Goal: Obtain resource: Download file/media

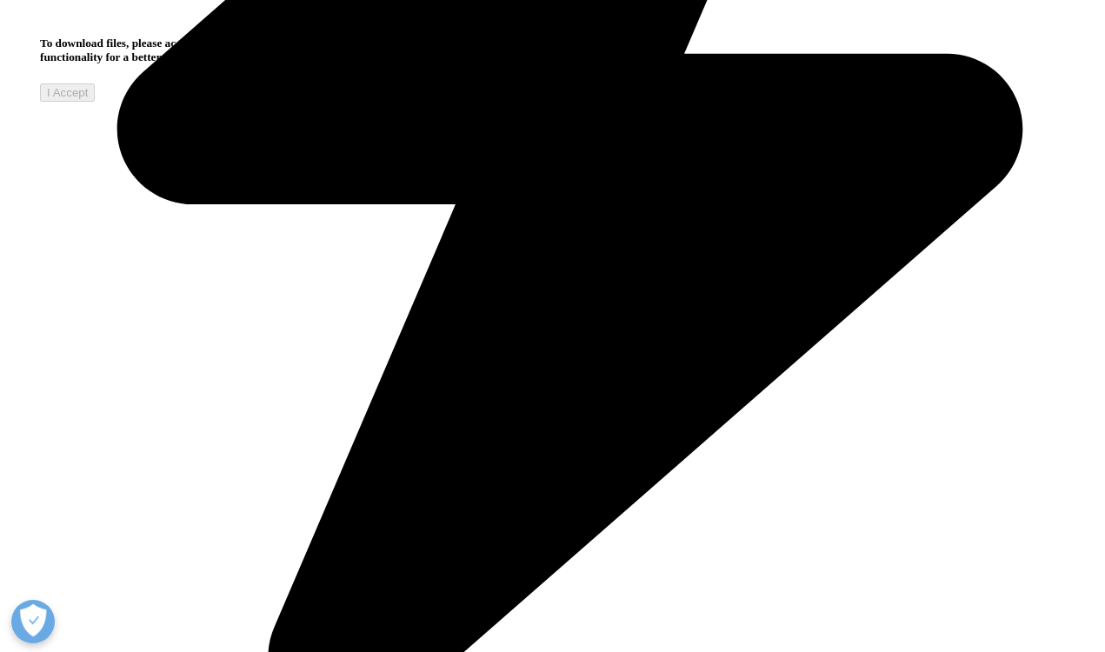
scroll to position [430, 1026]
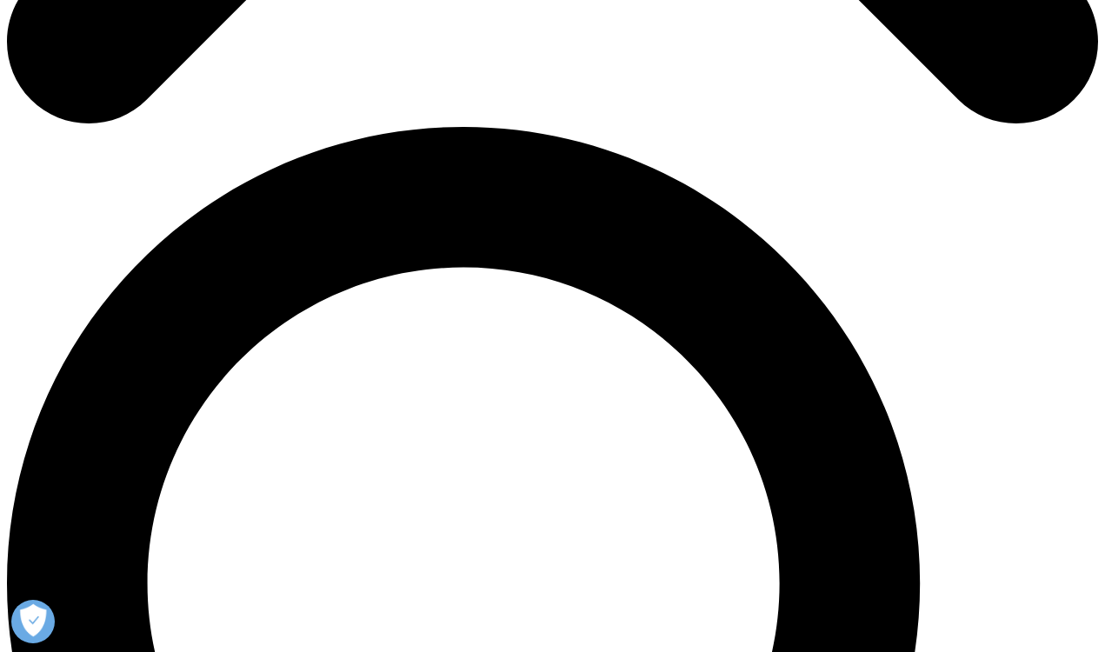
scroll to position [1019, 0]
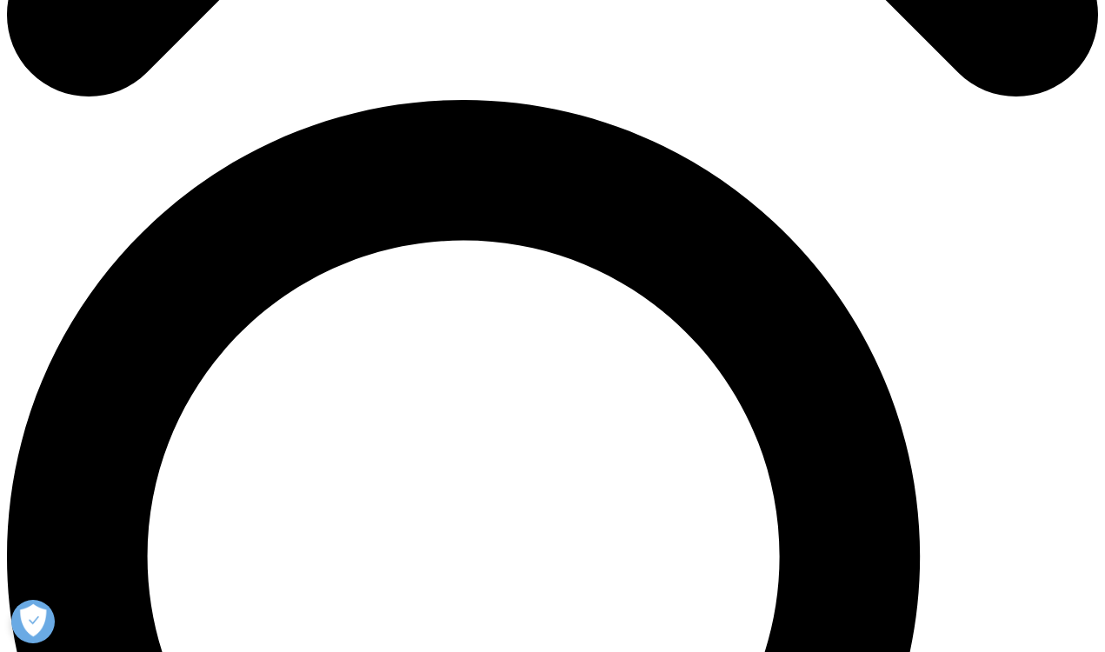
type input "[PERSON_NAME]"
type input "Caramella"
select select "[GEOGRAPHIC_DATA]"
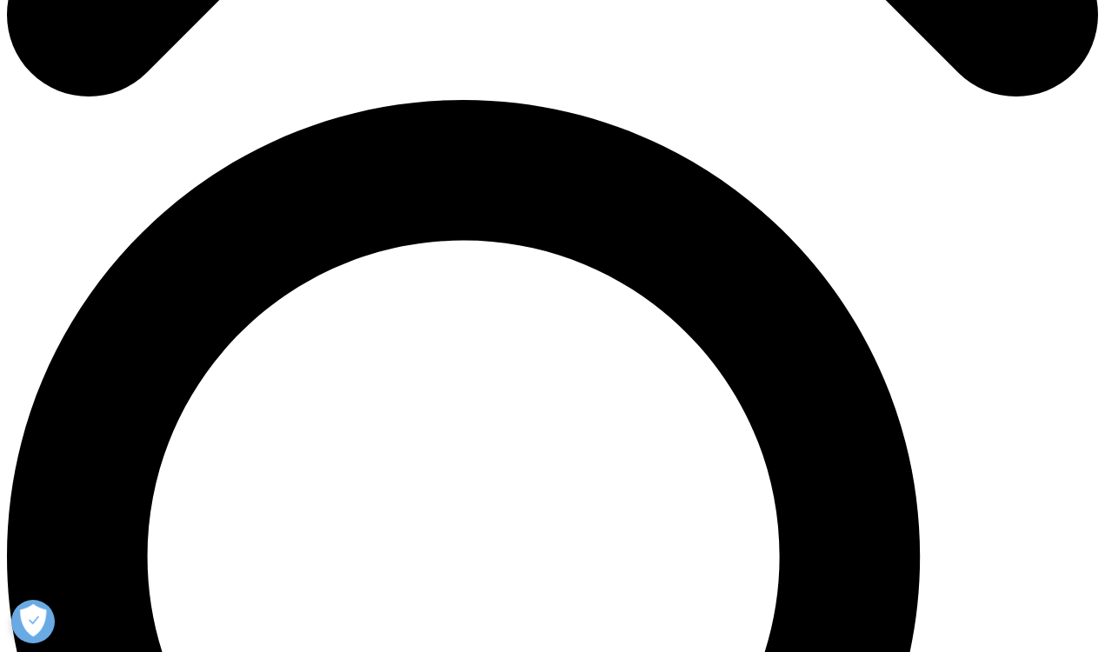
type input "[EMAIL_ADDRESS][PERSON_NAME][DOMAIN_NAME]"
type input "Analyst"
type input "bcg"
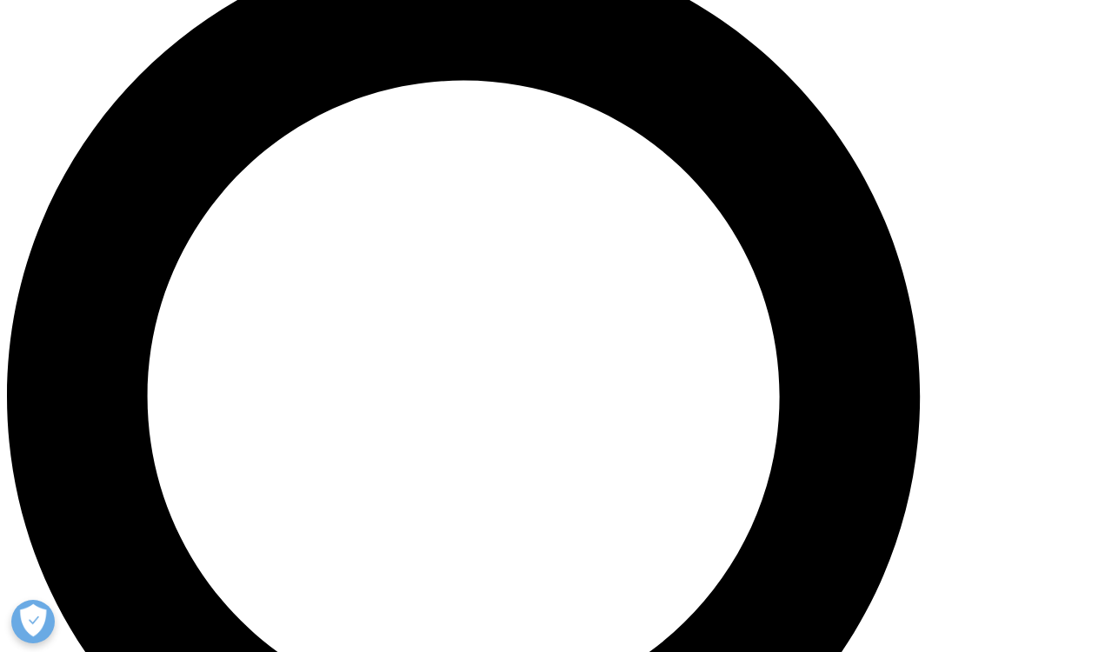
scroll to position [1188, 0]
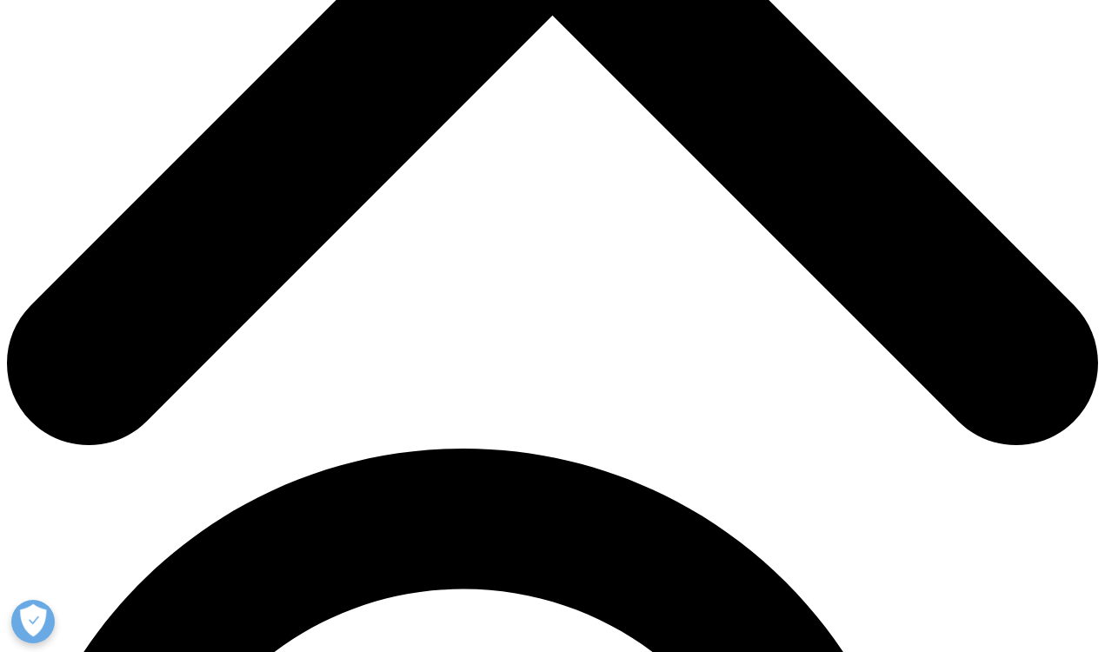
scroll to position [408, 0]
